Goal: Communication & Community: Connect with others

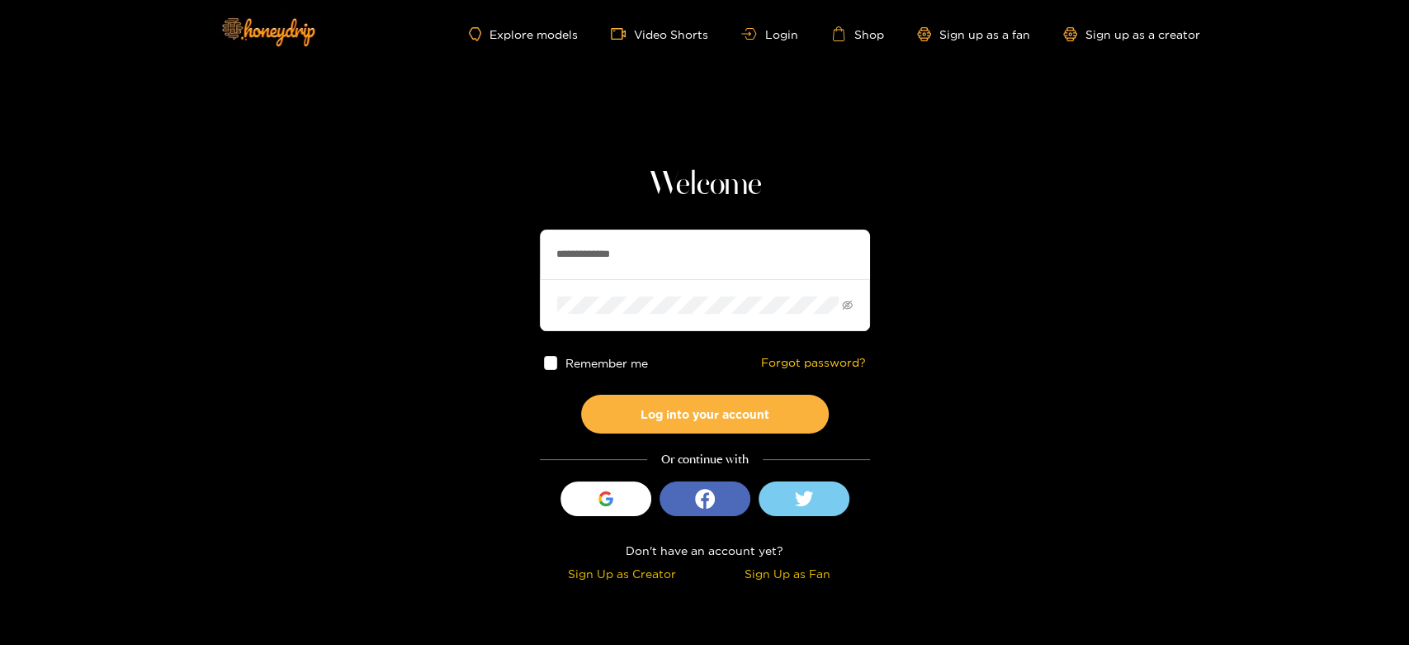
drag, startPoint x: 677, startPoint y: 244, endPoint x: 361, endPoint y: 271, distance: 317.4
click at [362, 272] on section "**********" at bounding box center [704, 293] width 1409 height 587
paste input "text"
type input "*******"
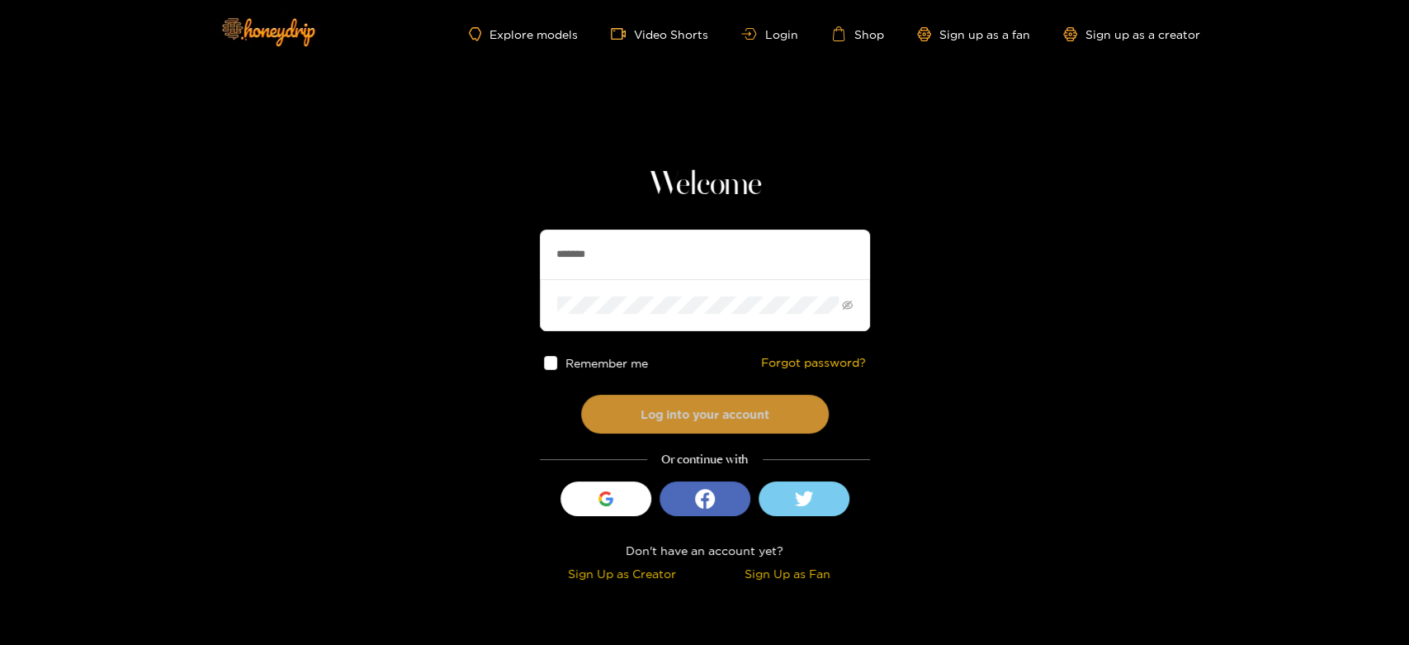
click at [676, 411] on button "Log into your account" at bounding box center [705, 414] width 248 height 39
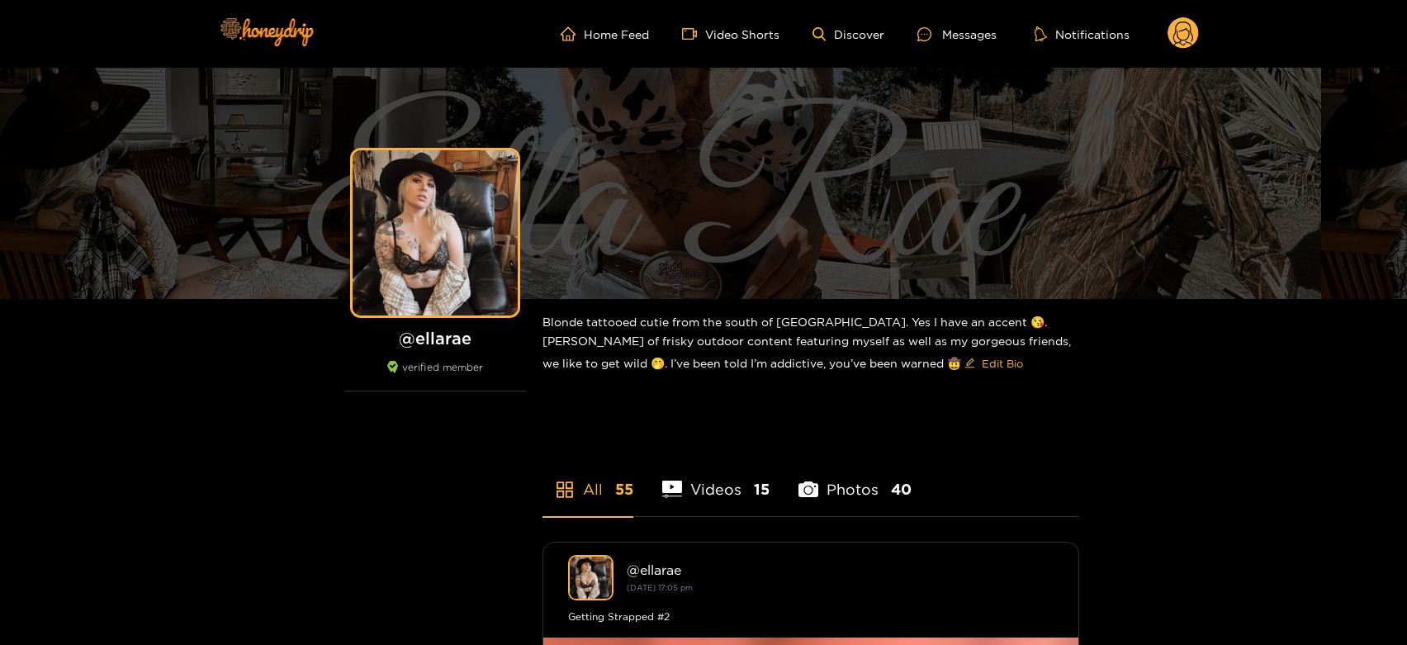
click at [955, 18] on ul "Home Feed Video Shorts Discover Messages Notifications" at bounding box center [880, 33] width 638 height 33
click at [957, 23] on ul "Home Feed Video Shorts Discover Messages Notifications" at bounding box center [880, 33] width 638 height 33
click at [970, 31] on div "Messages" at bounding box center [956, 34] width 79 height 19
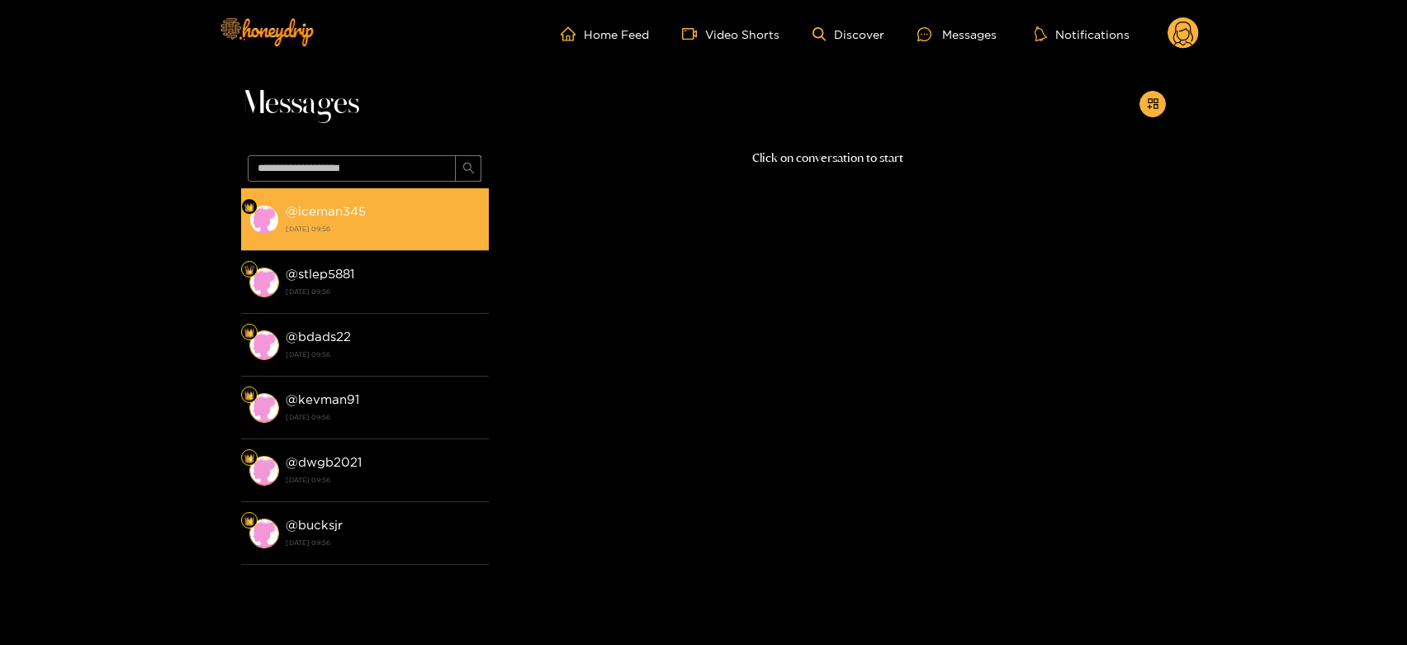
click at [392, 230] on strong "[DATE] 09:56" at bounding box center [383, 228] width 195 height 15
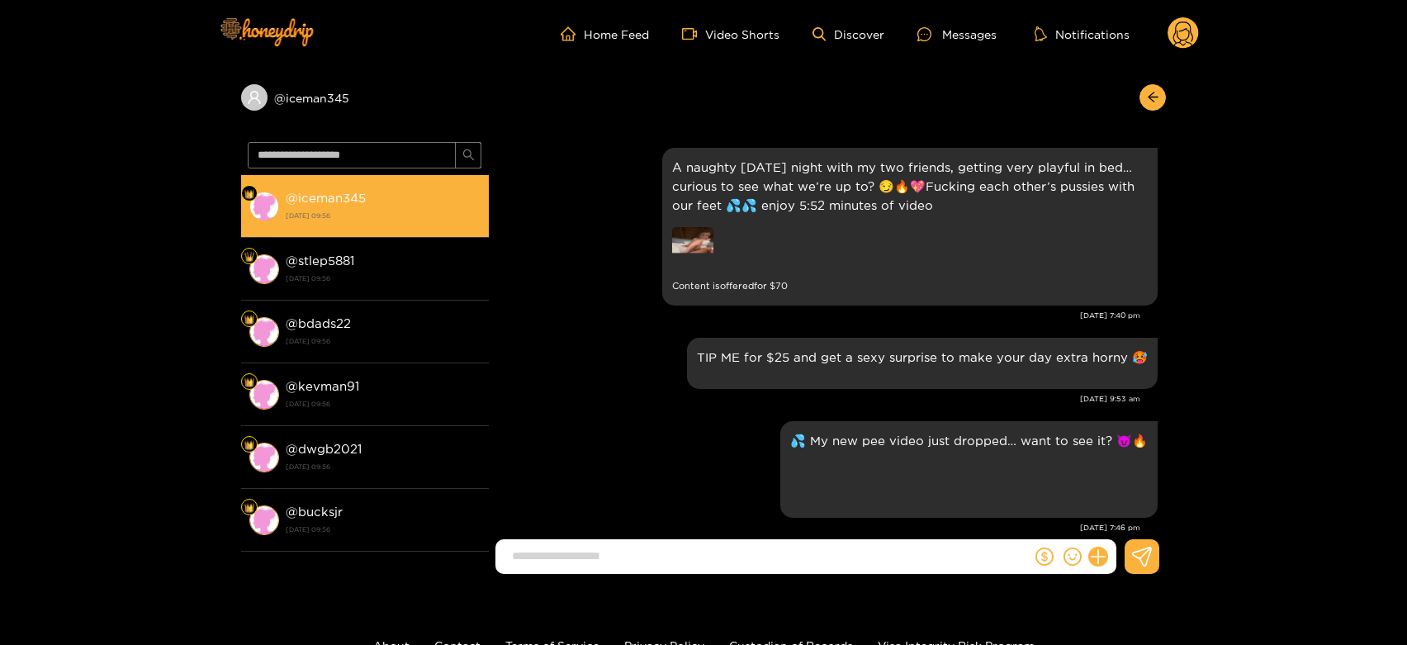
scroll to position [2119, 0]
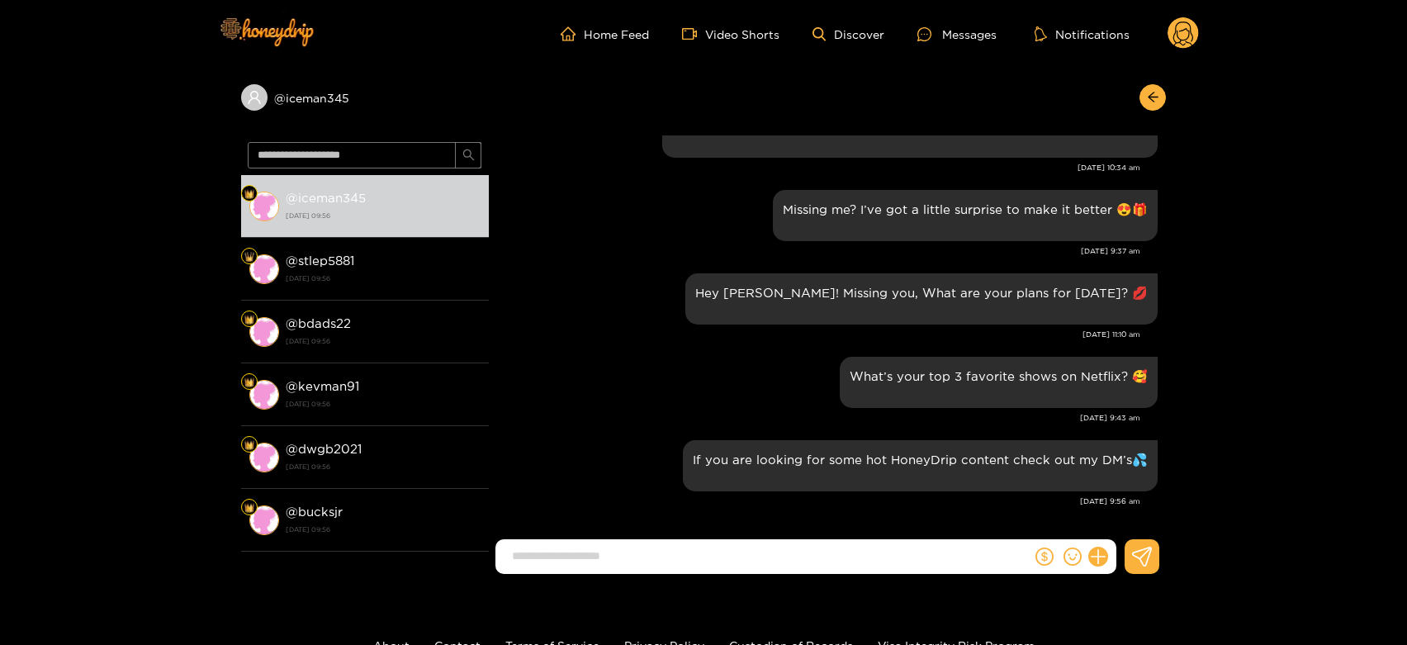
click at [1390, 278] on div "@ iceman345 @ iceman345 [DATE] 09:56 @ stlep5881 [DATE] 09:56 @ bdads22 [DATE] …" at bounding box center [703, 327] width 1407 height 519
click at [169, 303] on div "@ iceman345 @ iceman345 [DATE] 09:56 @ stlep5881 [DATE] 09:56 @ bdads22 [DATE] …" at bounding box center [703, 327] width 1407 height 519
